Goal: Task Accomplishment & Management: Use online tool/utility

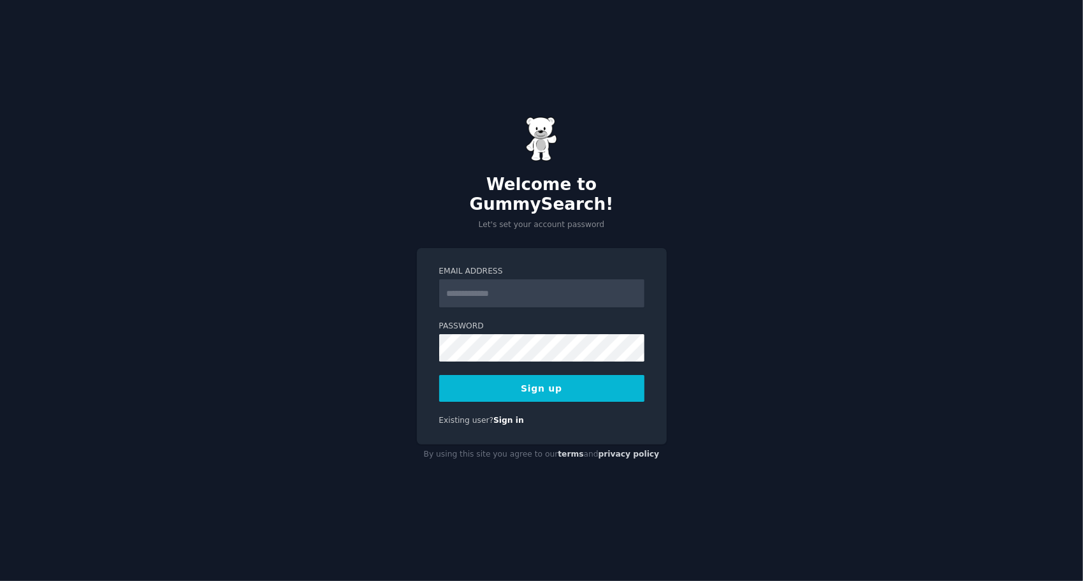
click at [490, 282] on input "Email Address" at bounding box center [541, 293] width 205 height 28
type input "**********"
click at [521, 377] on button "Sign up" at bounding box center [541, 388] width 205 height 27
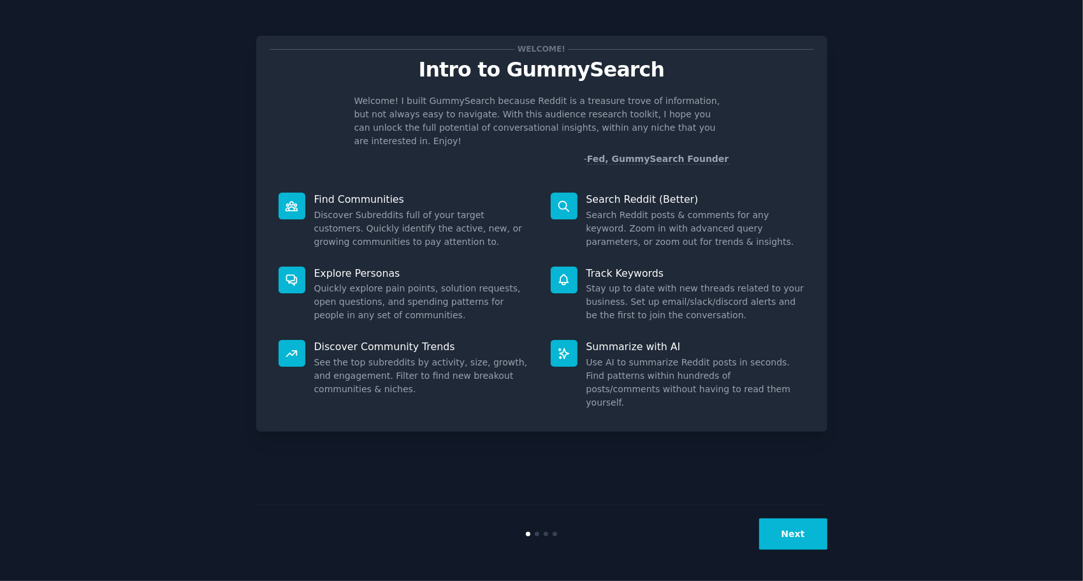
click at [780, 535] on button "Next" at bounding box center [793, 533] width 68 height 31
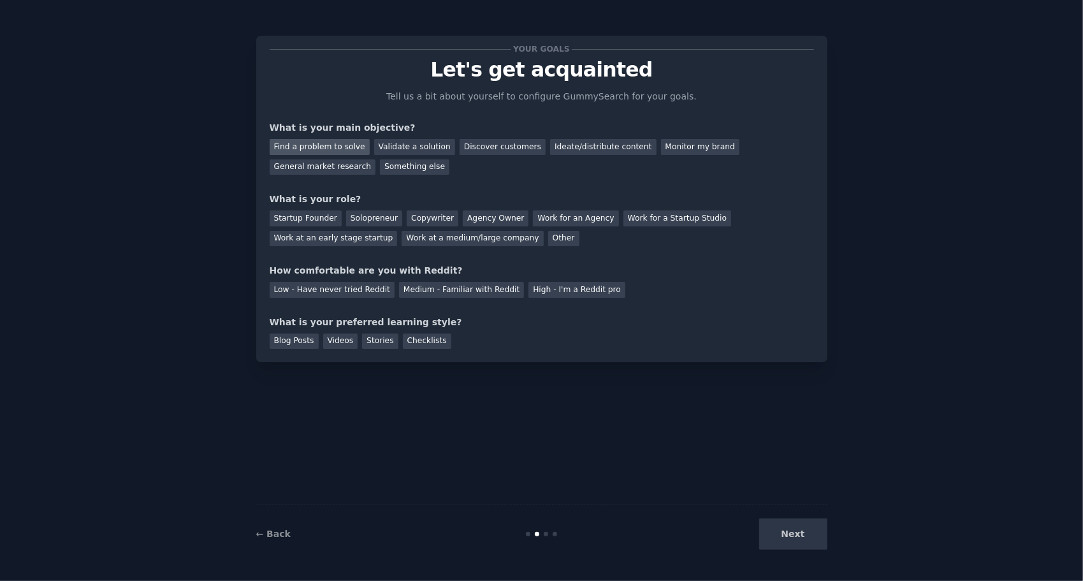
click at [331, 149] on div "Find a problem to solve" at bounding box center [320, 147] width 100 height 16
click at [396, 147] on div "Validate a solution" at bounding box center [414, 147] width 81 height 16
click at [324, 148] on div "Find a problem to solve" at bounding box center [320, 147] width 100 height 16
click at [816, 532] on div "Next" at bounding box center [732, 533] width 191 height 31
click at [351, 219] on div "Solopreneur" at bounding box center [374, 218] width 56 height 16
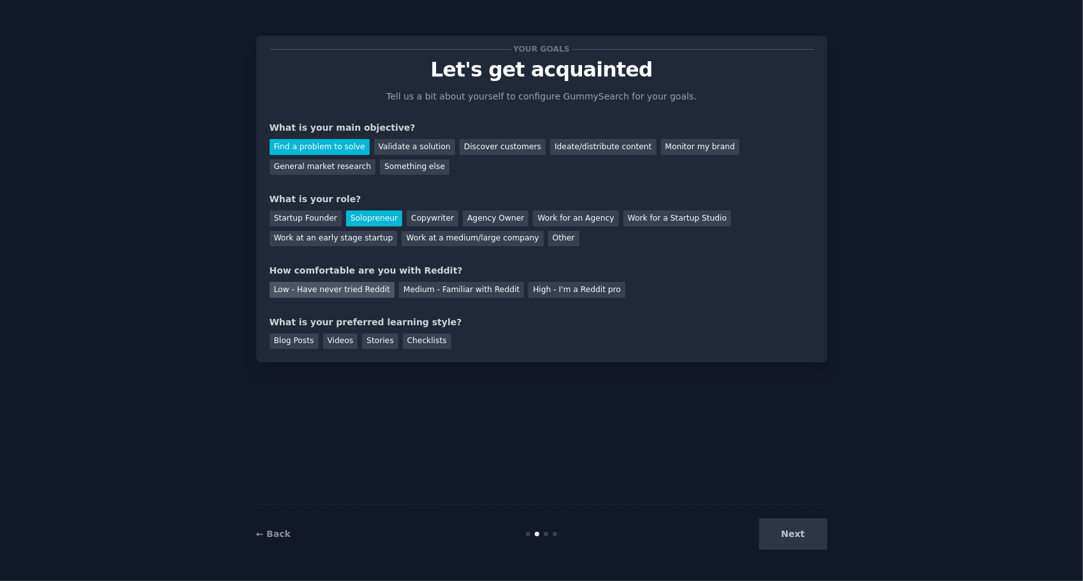
click at [345, 292] on div "Low - Have never tried Reddit" at bounding box center [332, 290] width 125 height 16
click at [297, 344] on div "Blog Posts" at bounding box center [294, 341] width 49 height 16
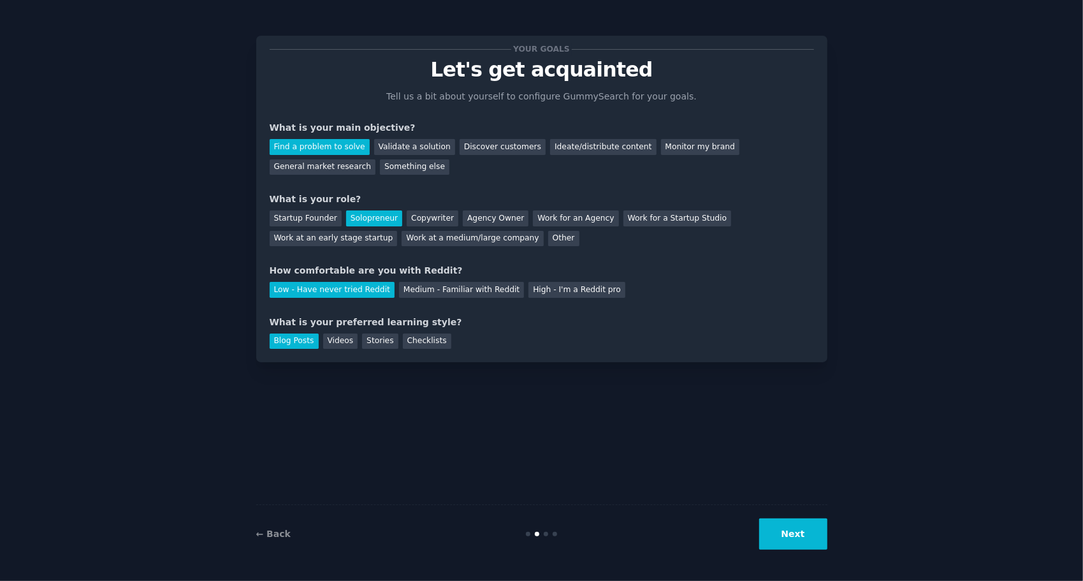
click at [801, 532] on button "Next" at bounding box center [793, 533] width 68 height 31
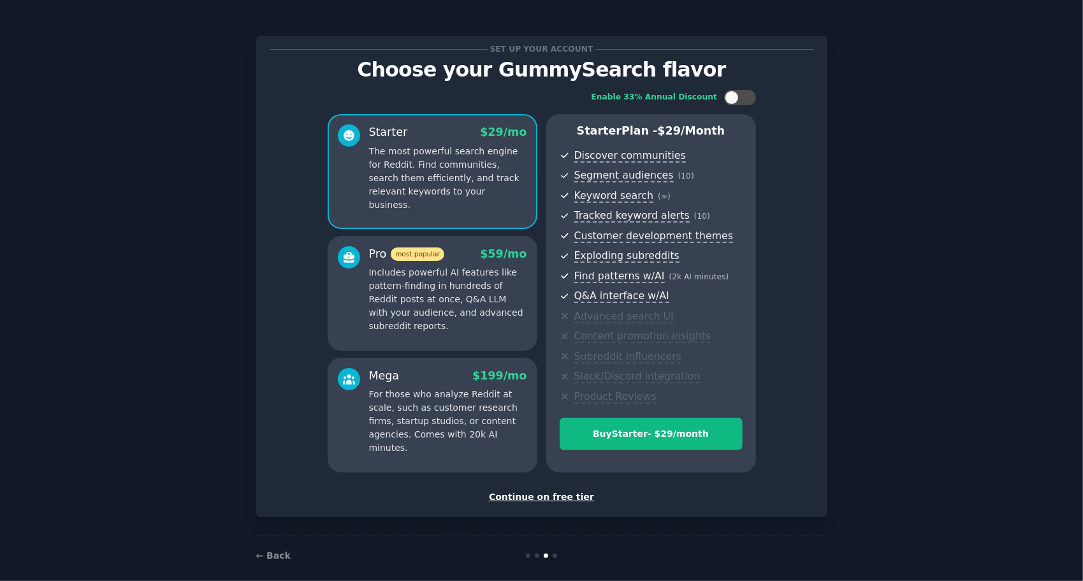
click at [548, 492] on div "Continue on free tier" at bounding box center [542, 496] width 544 height 13
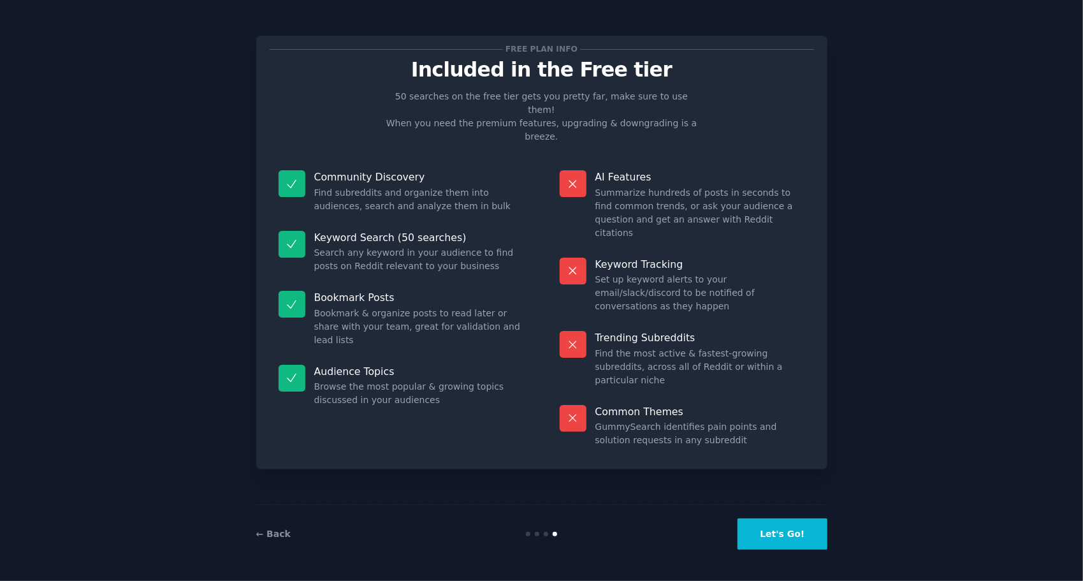
click at [779, 542] on button "Let's Go!" at bounding box center [782, 533] width 89 height 31
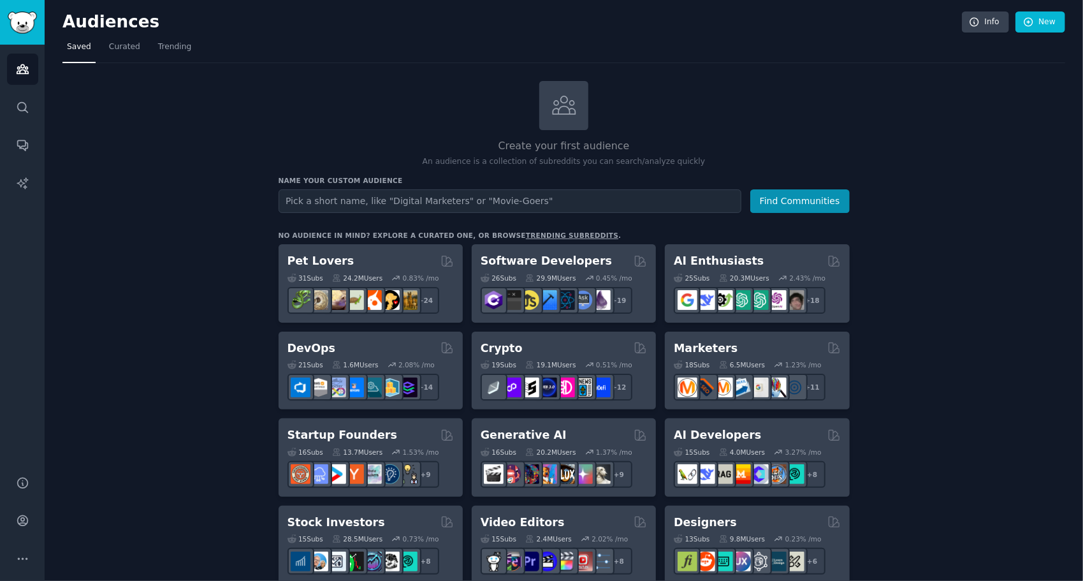
click at [314, 139] on h2 "Create your first audience" at bounding box center [564, 146] width 571 height 16
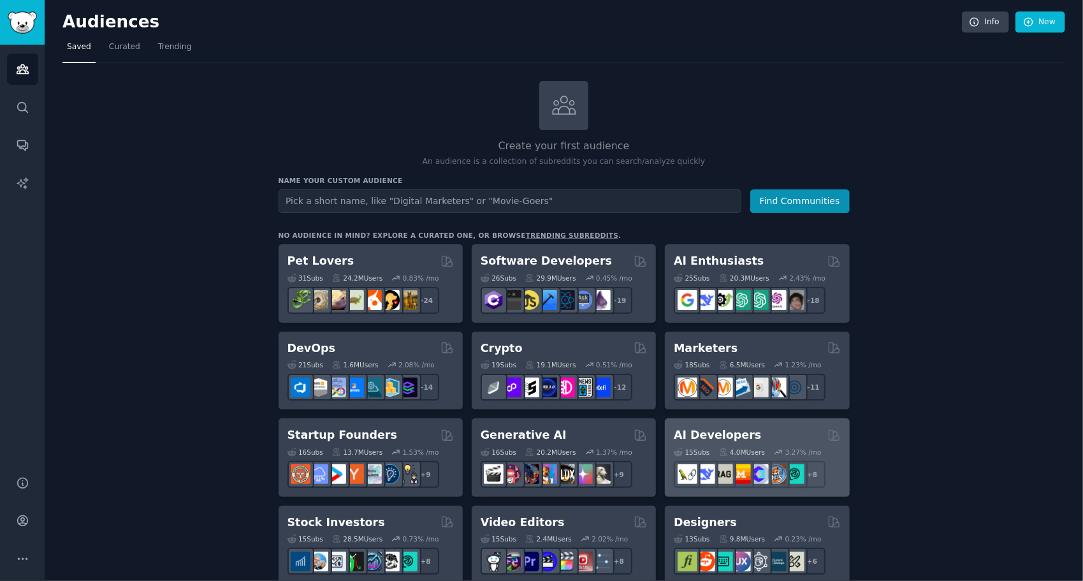
click at [701, 431] on h2 "AI Developers" at bounding box center [717, 435] width 87 height 16
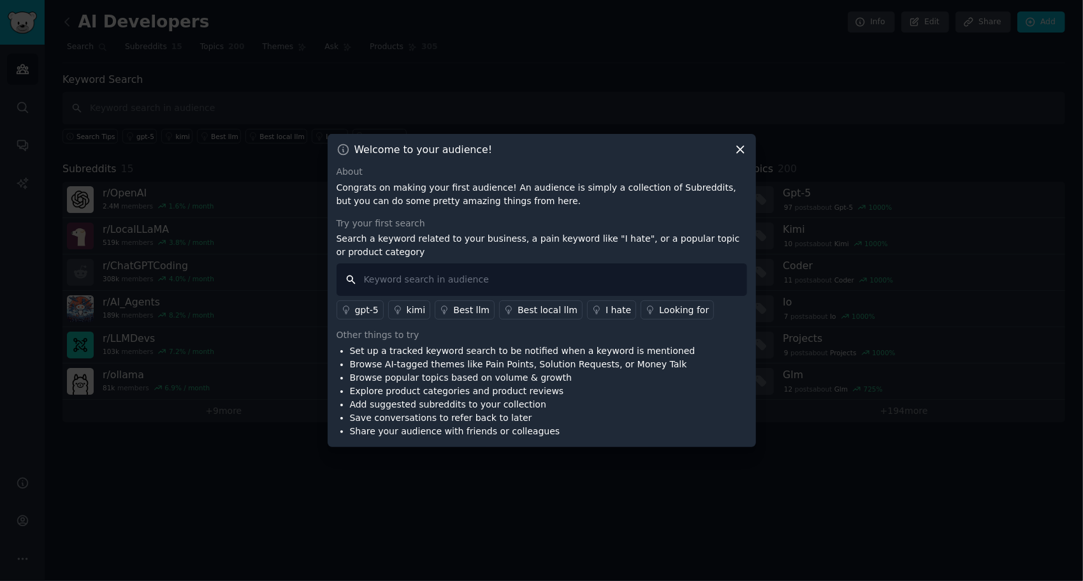
click at [413, 286] on input "text" at bounding box center [542, 279] width 411 height 33
click at [606, 308] on div "I hate" at bounding box center [618, 309] width 25 height 13
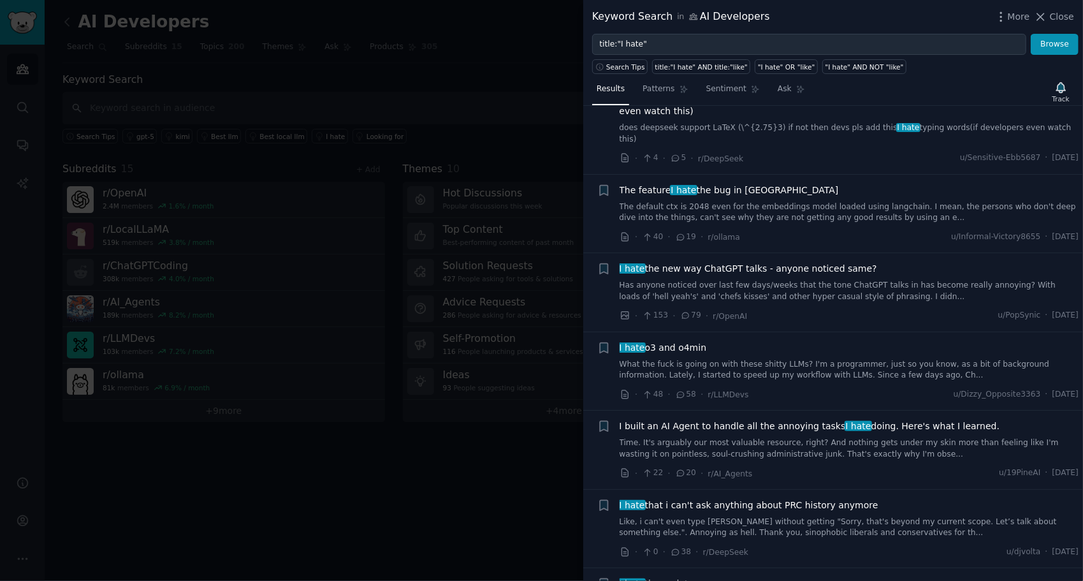
scroll to position [446, 0]
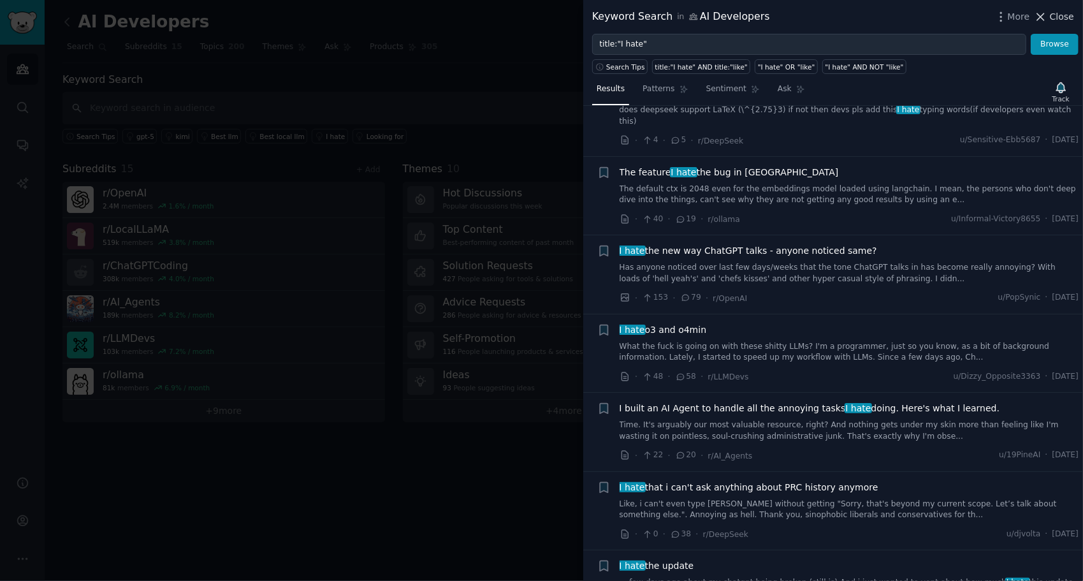
click at [1039, 17] on icon at bounding box center [1040, 16] width 13 height 13
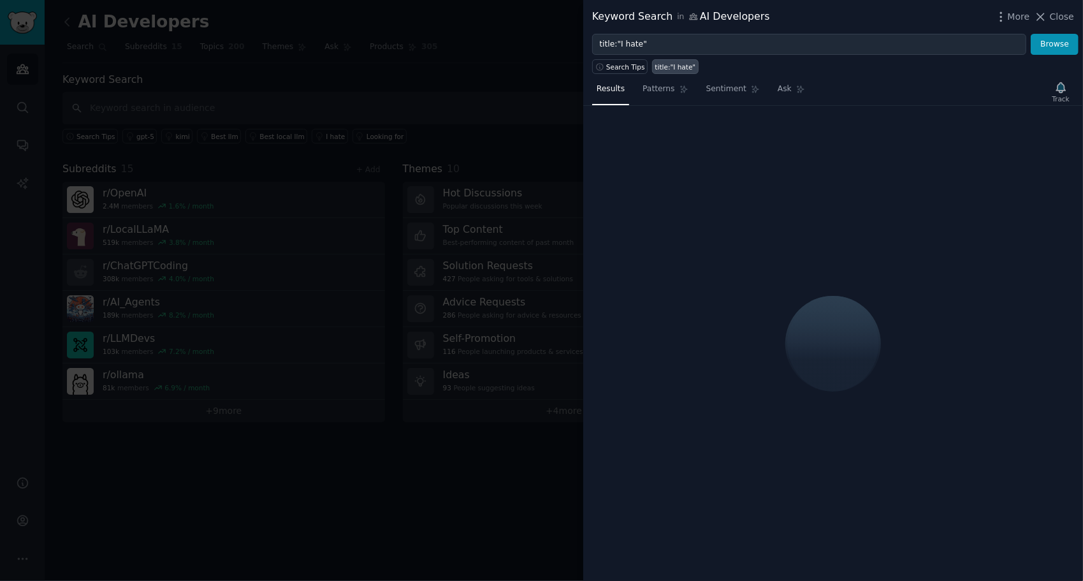
click at [453, 110] on div at bounding box center [541, 290] width 1083 height 581
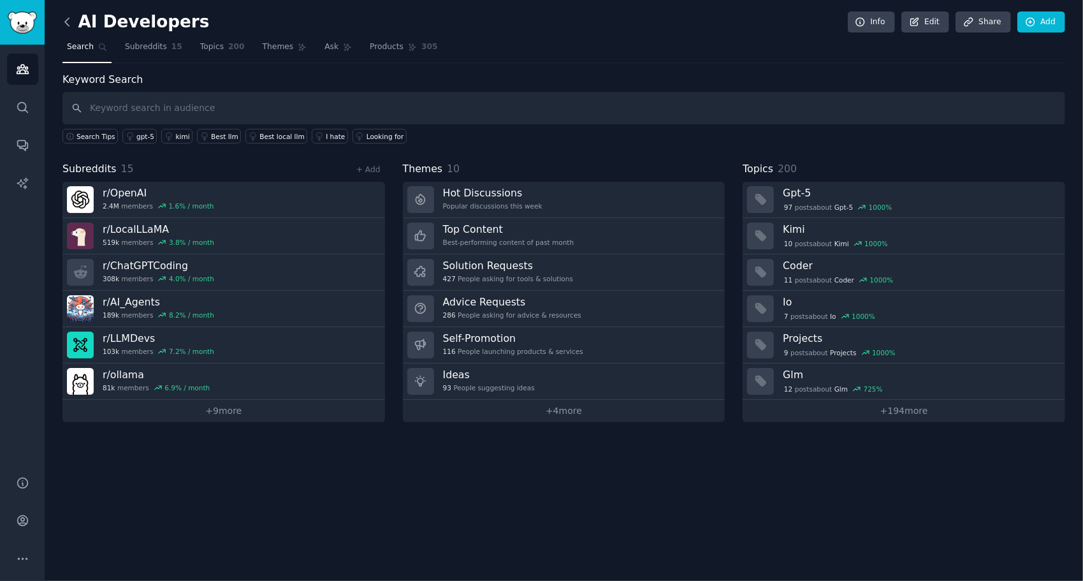
click at [69, 24] on icon at bounding box center [67, 21] width 13 height 13
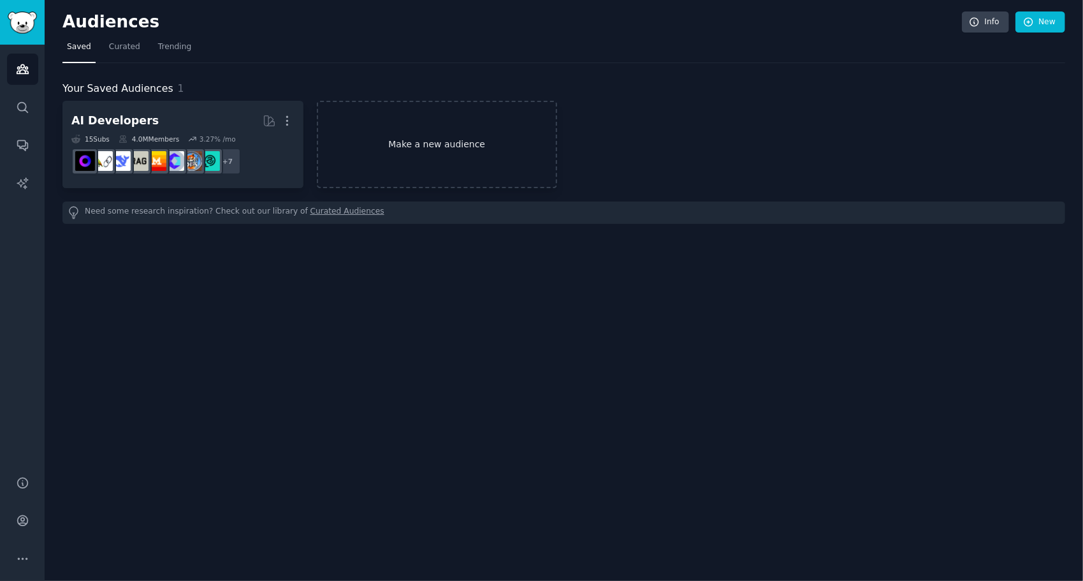
click at [403, 150] on link "Make a new audience" at bounding box center [437, 144] width 241 height 87
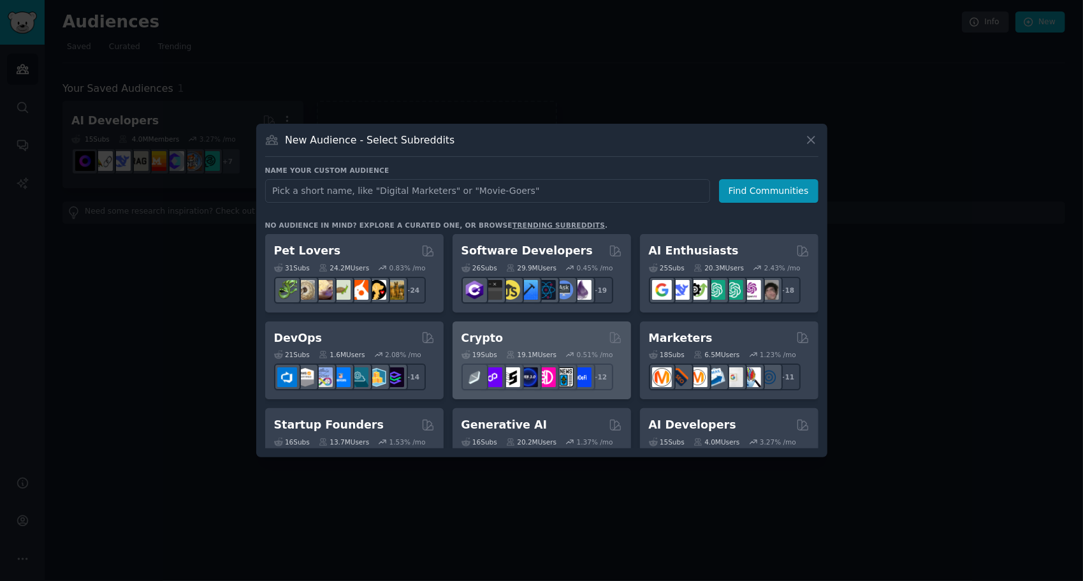
click at [515, 342] on div "Crypto" at bounding box center [541, 338] width 161 height 16
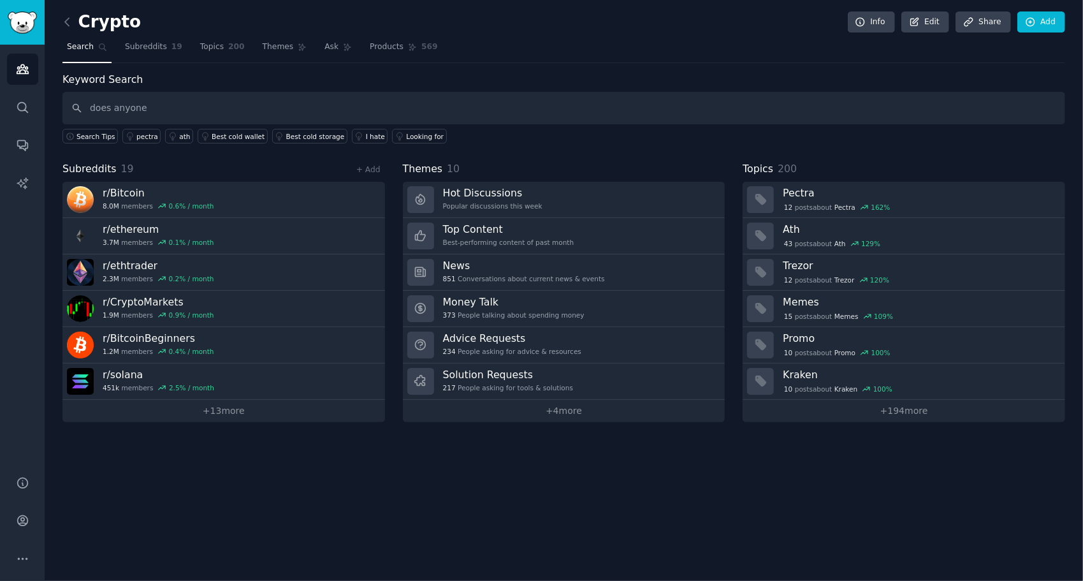
type input "does anyone"
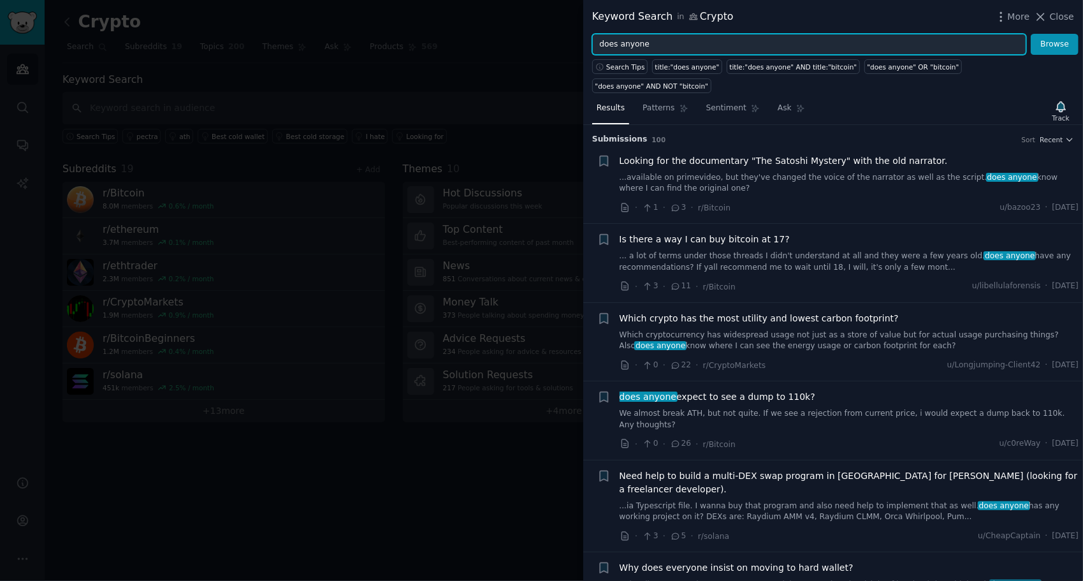
drag, startPoint x: 551, startPoint y: 38, endPoint x: 520, endPoint y: 38, distance: 30.6
click at [520, 38] on div "Keyword Search in Crypto More Close does anyone Browse Search Tips title:"does …" at bounding box center [541, 290] width 1083 height 581
click at [1031, 34] on button "Browse" at bounding box center [1055, 45] width 48 height 22
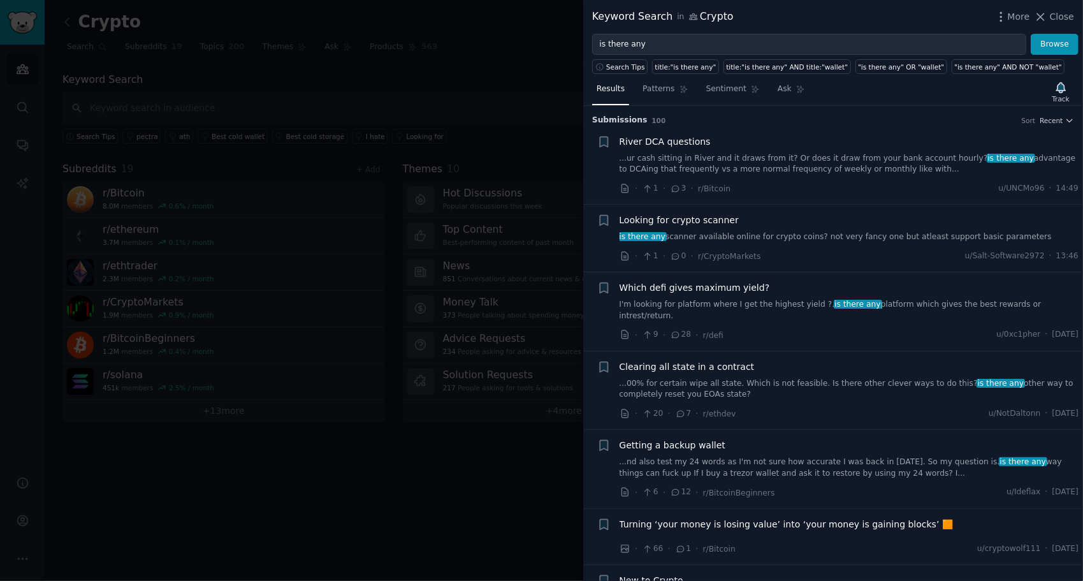
click at [1075, 119] on div "Submission s 100 Sort Recent + River DCA questions ...ur cash sitting in River …" at bounding box center [833, 343] width 500 height 475
click at [1056, 117] on span "Recent" at bounding box center [1051, 120] width 23 height 9
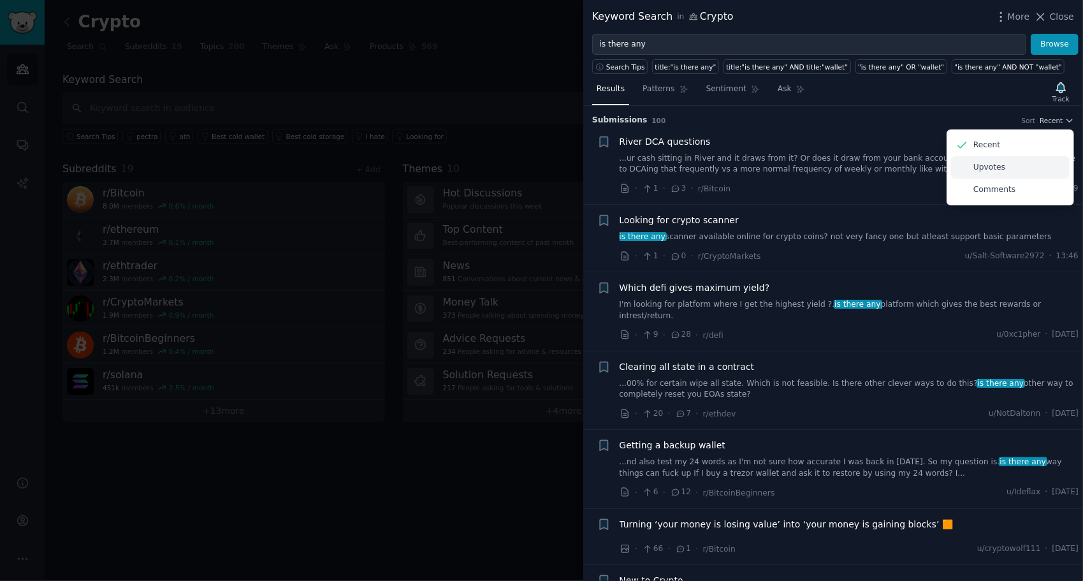
click at [997, 159] on div "Upvotes" at bounding box center [1010, 167] width 119 height 22
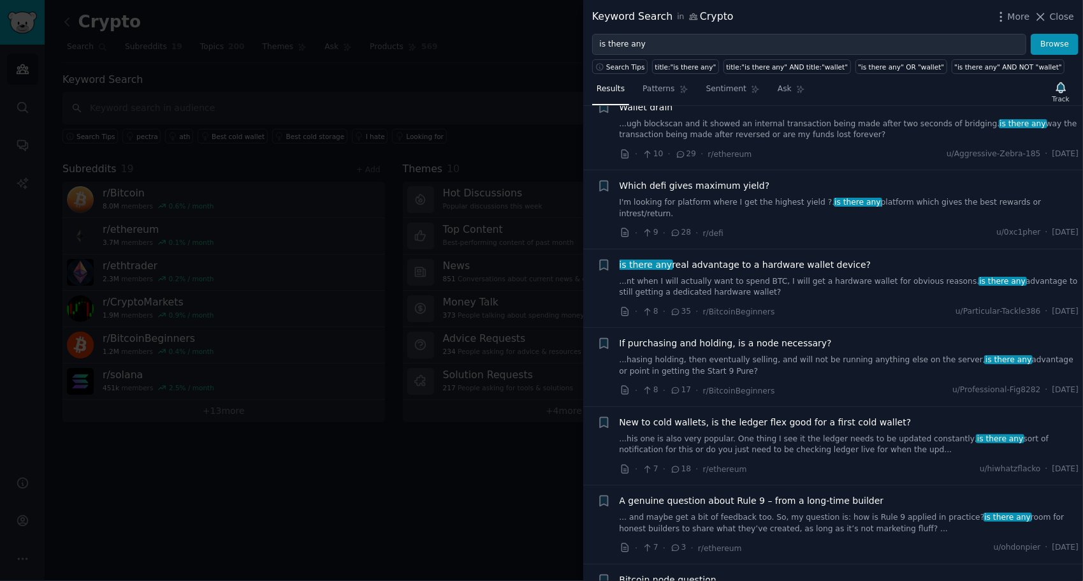
scroll to position [1785, 0]
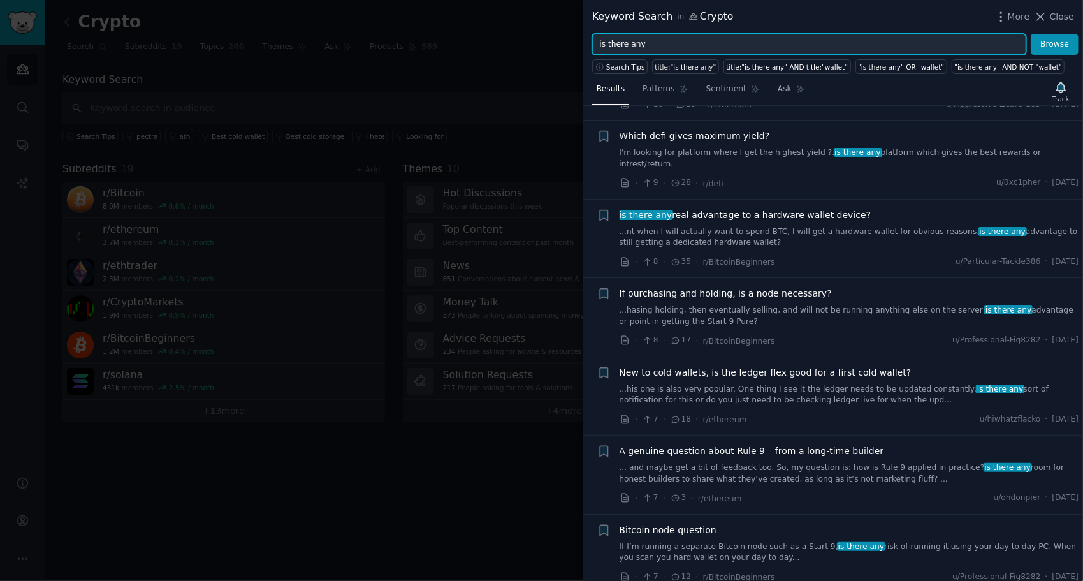
click at [664, 41] on input "is there any" at bounding box center [809, 45] width 434 height 22
type input "i"
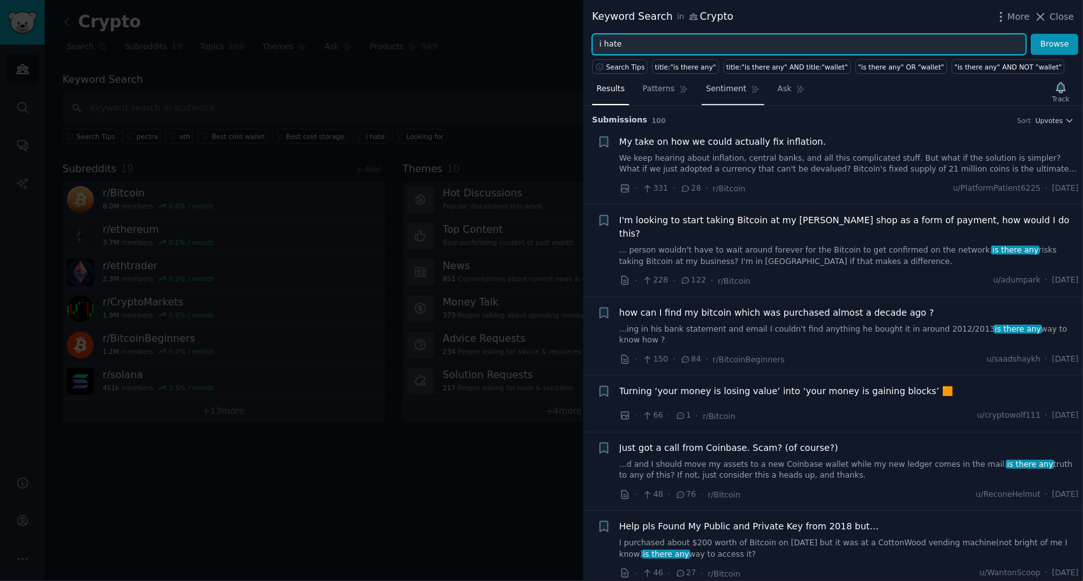
click at [1031, 34] on button "Browse" at bounding box center [1055, 45] width 48 height 22
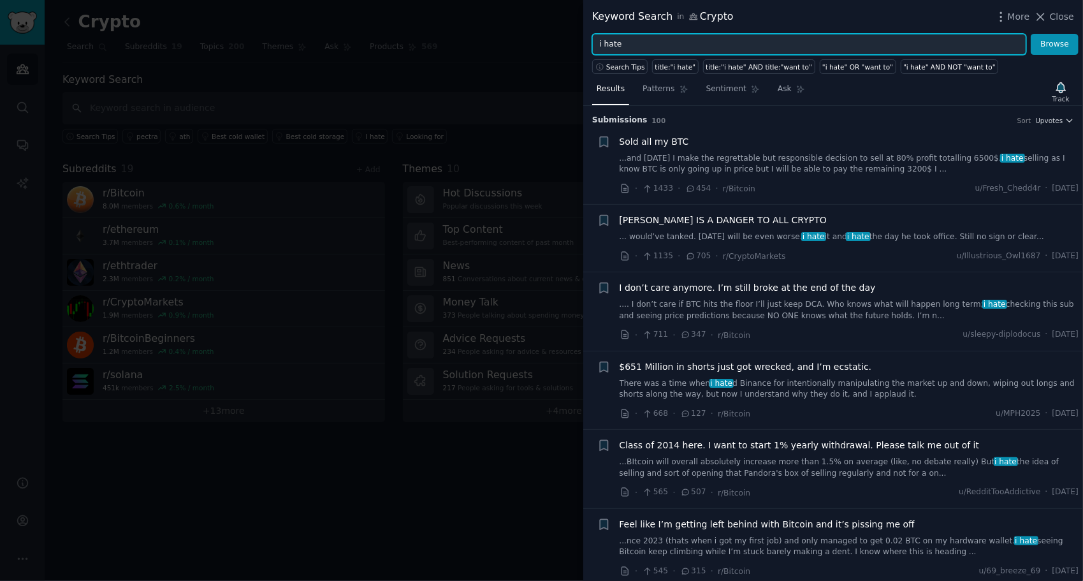
drag, startPoint x: 629, startPoint y: 47, endPoint x: 558, endPoint y: 36, distance: 71.0
click at [558, 36] on div "Keyword Search in Crypto More Close i hate Browse Search Tips title:"i hate" ti…" at bounding box center [541, 290] width 1083 height 581
type input "algo"
click at [1031, 34] on button "Browse" at bounding box center [1055, 45] width 48 height 22
